Goal: Entertainment & Leisure: Browse casually

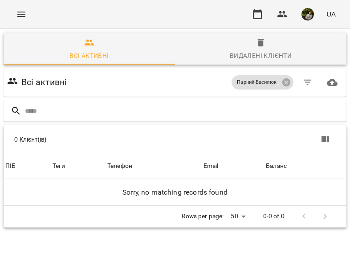
click at [21, 15] on icon "Menu" at bounding box center [21, 14] width 11 height 11
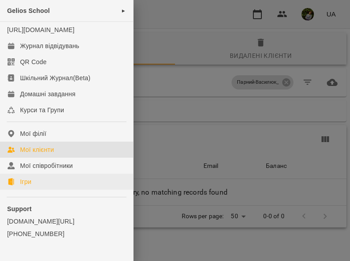
click at [35, 189] on link "Ігри" at bounding box center [66, 181] width 133 height 16
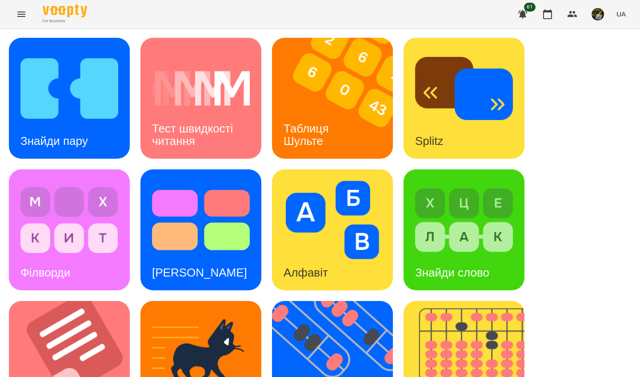
click at [291, 129] on h3 "Таблиця Шульте" at bounding box center [308, 134] width 48 height 25
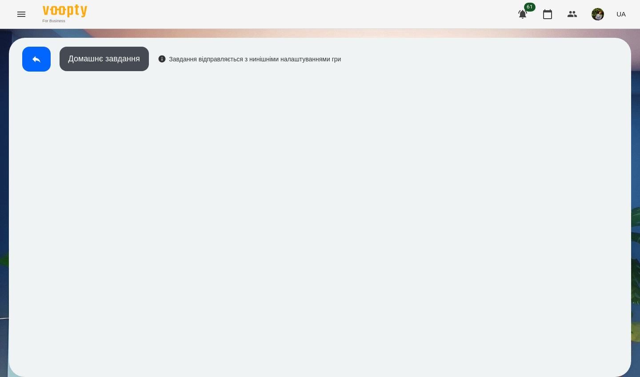
click at [34, 63] on icon at bounding box center [36, 59] width 11 height 11
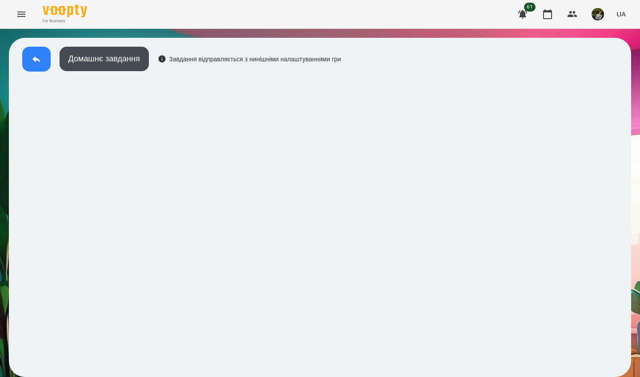
click at [34, 60] on icon at bounding box center [36, 59] width 8 height 7
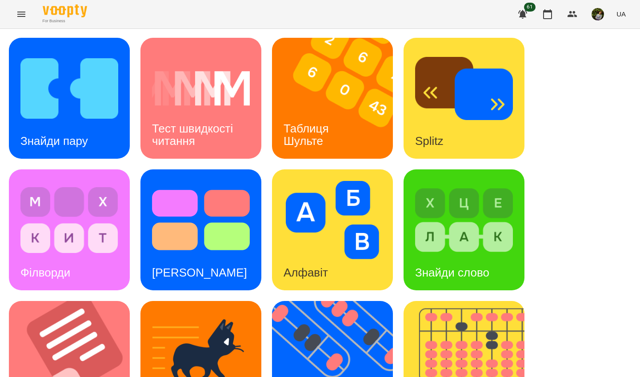
click at [103, 134] on div "Знайди пару" at bounding box center [69, 98] width 121 height 121
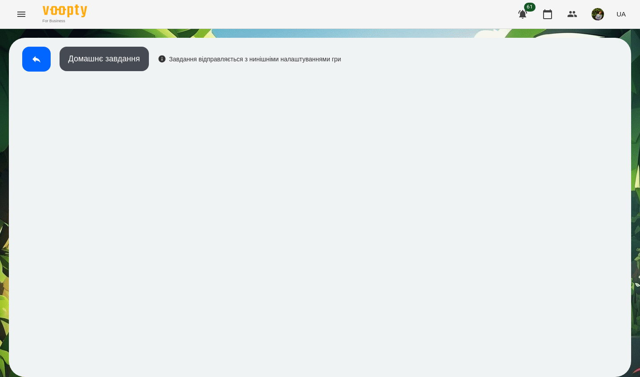
click at [44, 56] on button at bounding box center [36, 59] width 28 height 25
